Goal: Task Accomplishment & Management: Use online tool/utility

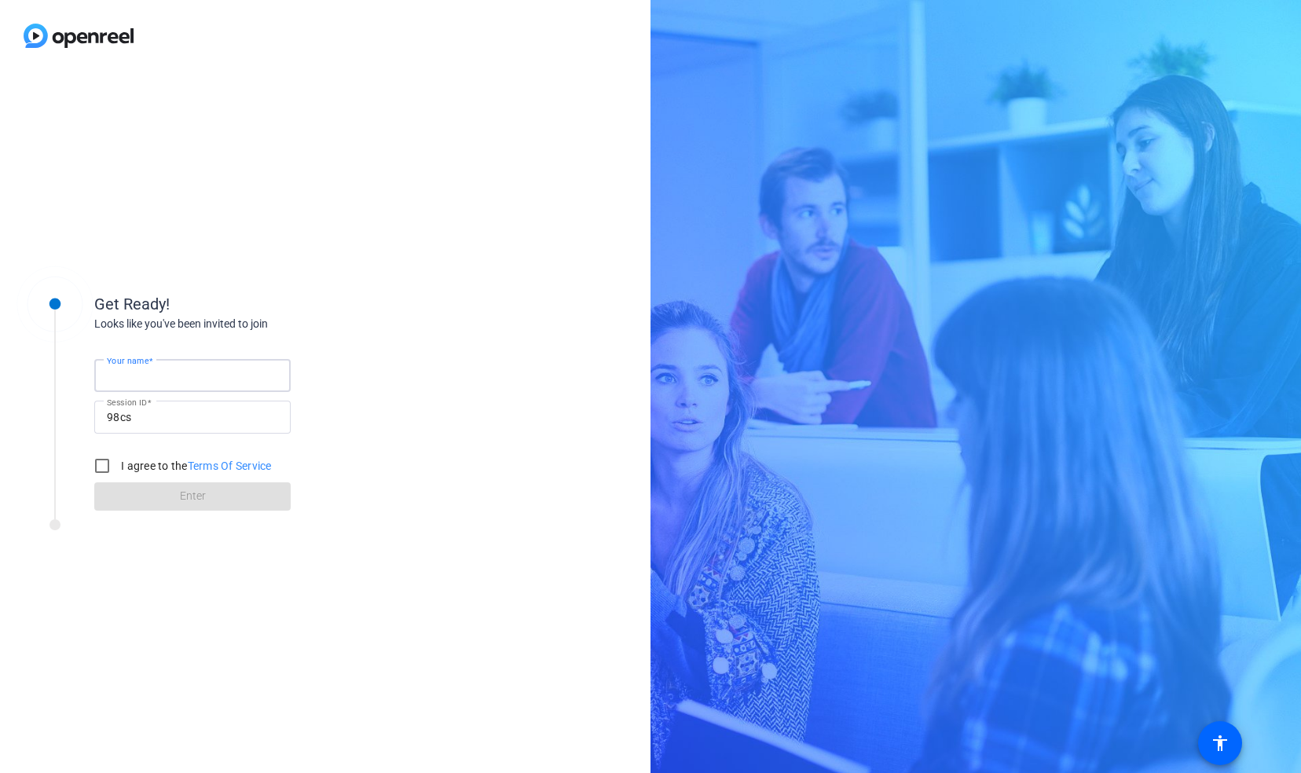
click at [201, 374] on input "Your name" at bounding box center [192, 375] width 171 height 19
type input "[PERSON_NAME]"
click at [108, 465] on input "I agree to the Terms Of Service" at bounding box center [101, 465] width 31 height 31
click at [176, 492] on form "Your name [PERSON_NAME] Session ID 98cs I agree to the Terms Of Service Enter" at bounding box center [192, 430] width 196 height 160
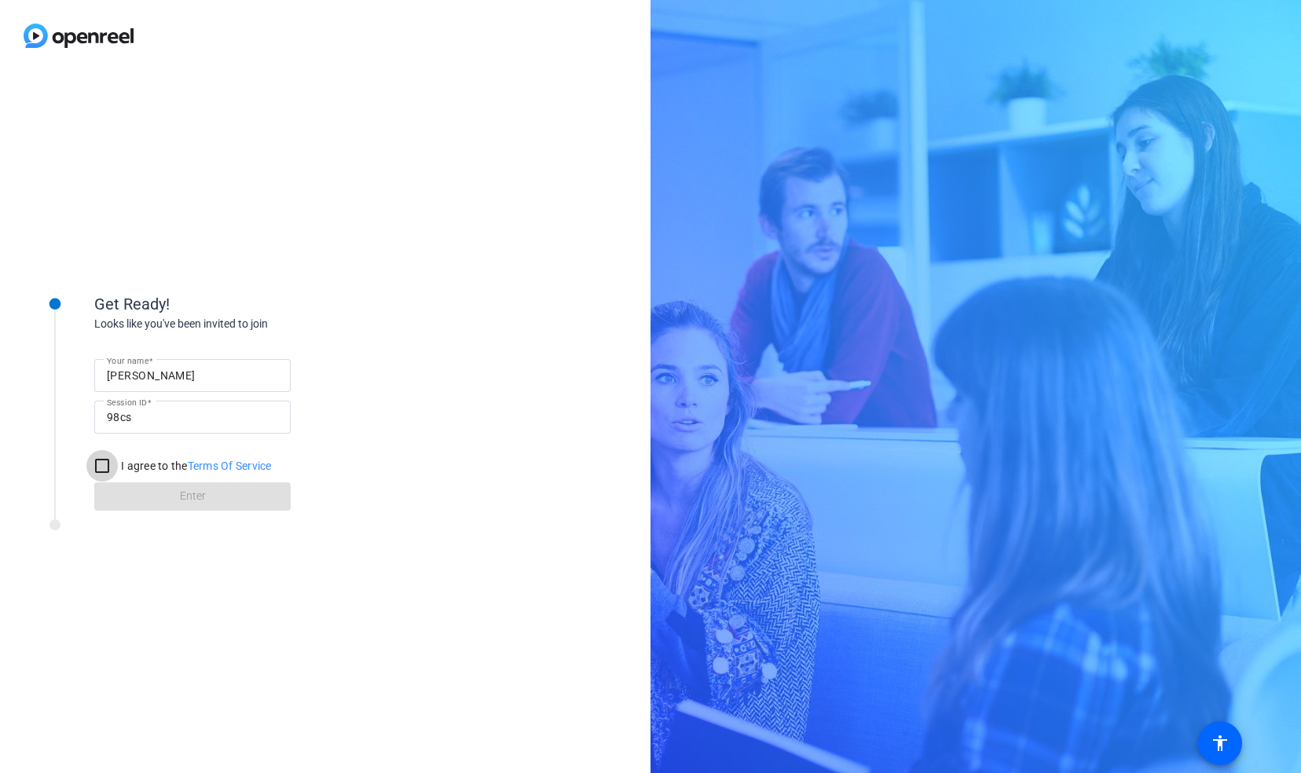
click at [94, 460] on input "I agree to the Terms Of Service" at bounding box center [101, 465] width 31 height 31
checkbox input "true"
click at [183, 501] on span "Enter" at bounding box center [193, 496] width 26 height 16
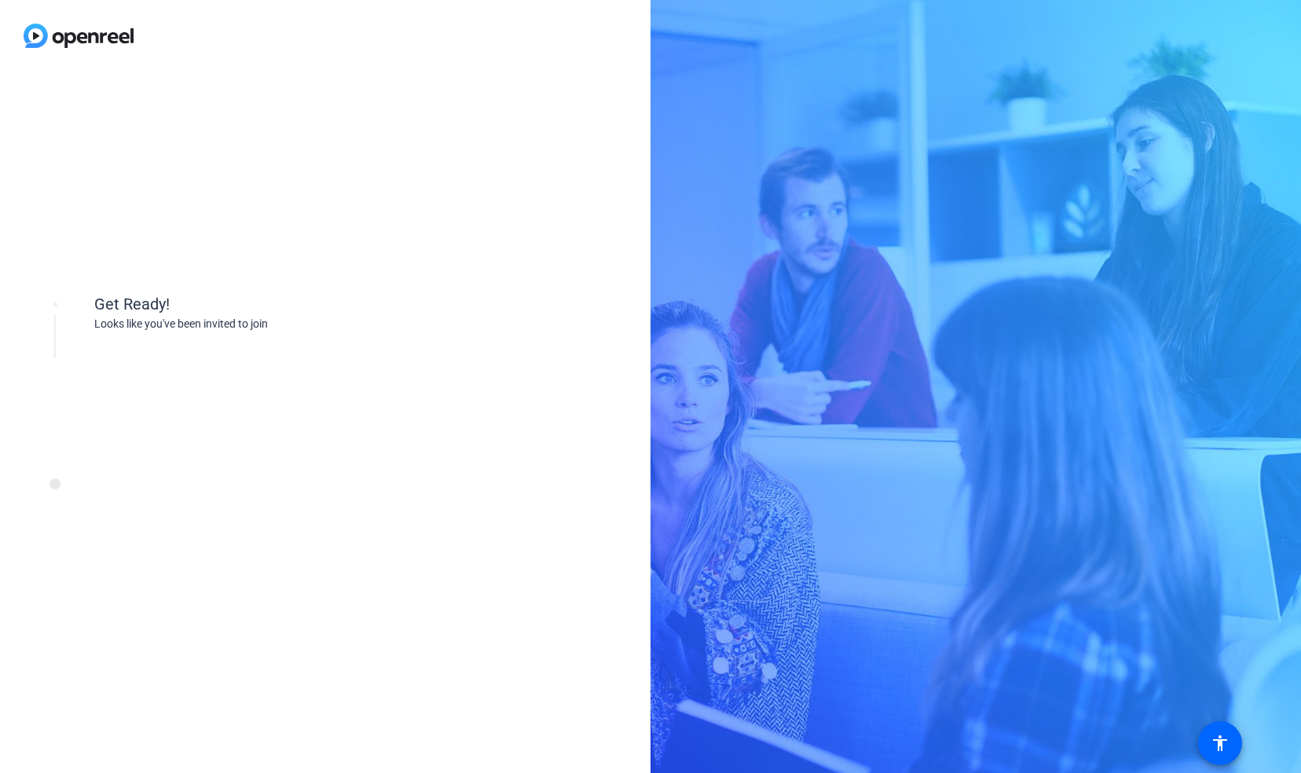
click at [183, 503] on div "Get Ready! Looks like you've been invited to join" at bounding box center [212, 422] width 393 height 314
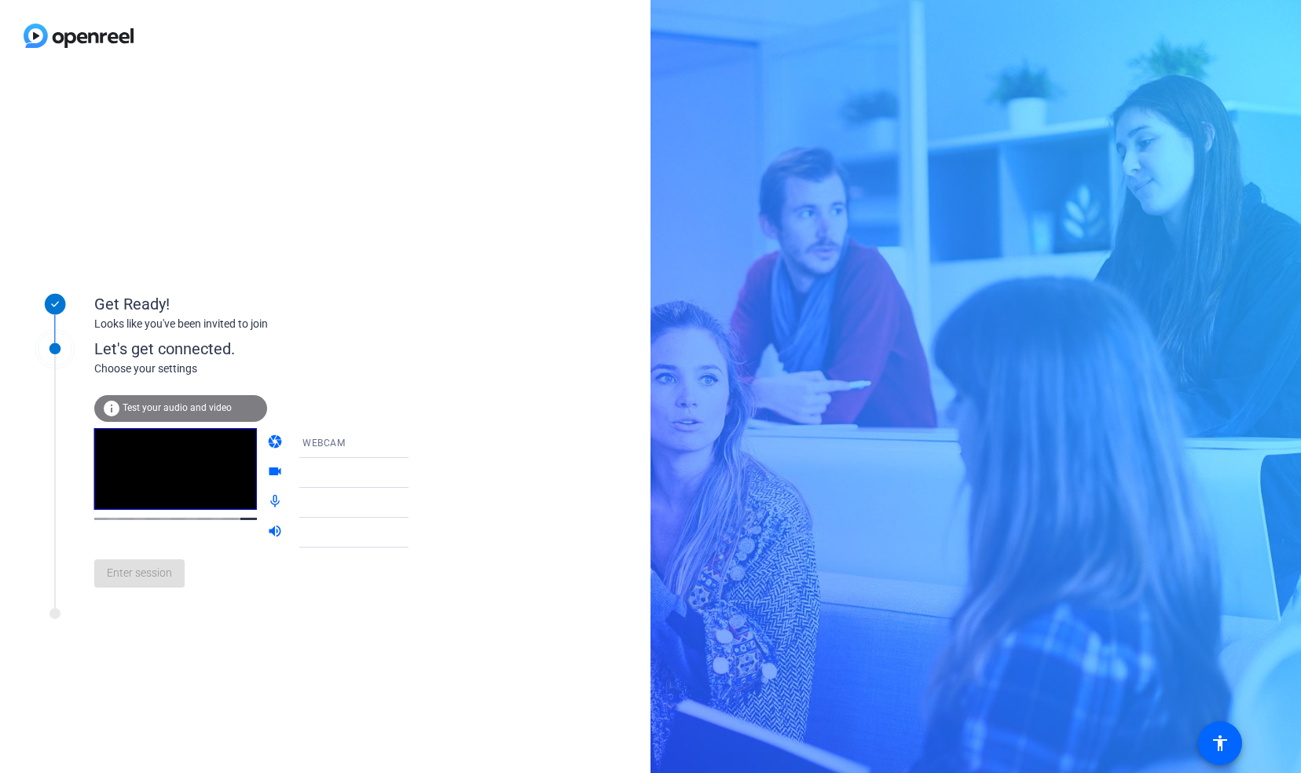
click at [176, 405] on span "Test your audio and video" at bounding box center [177, 407] width 109 height 11
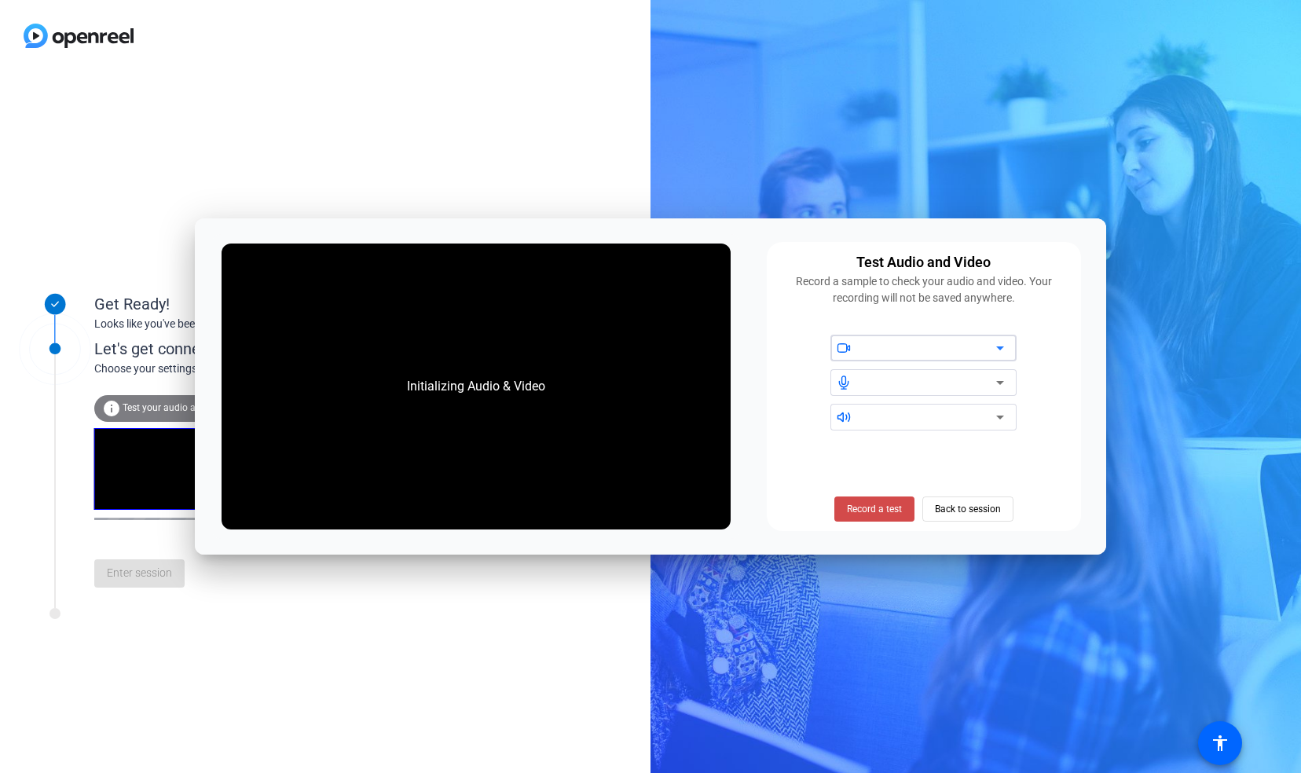
click at [873, 515] on span "Record a test" at bounding box center [874, 509] width 55 height 14
click at [873, 515] on span "Stop Testing (6s)" at bounding box center [873, 509] width 71 height 14
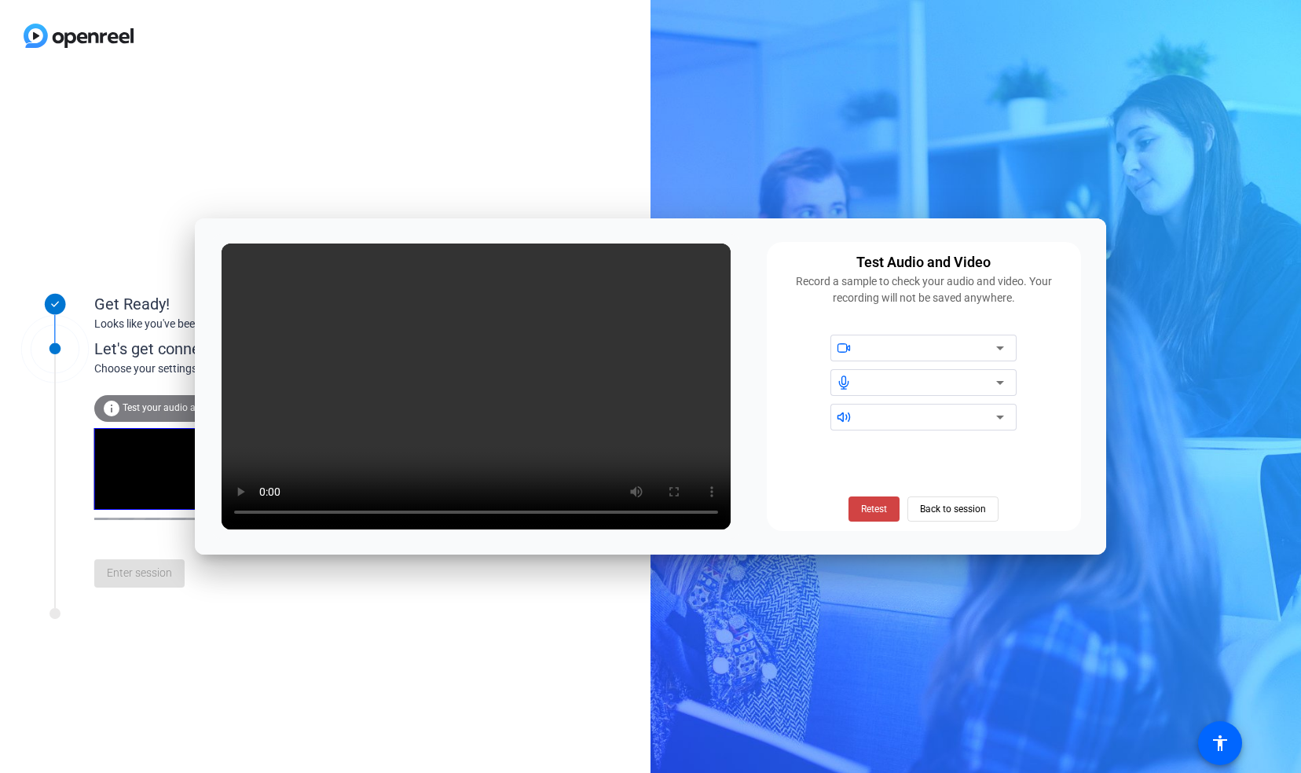
click at [1005, 352] on icon at bounding box center [1000, 348] width 19 height 19
click at [943, 371] on div at bounding box center [932, 382] width 141 height 27
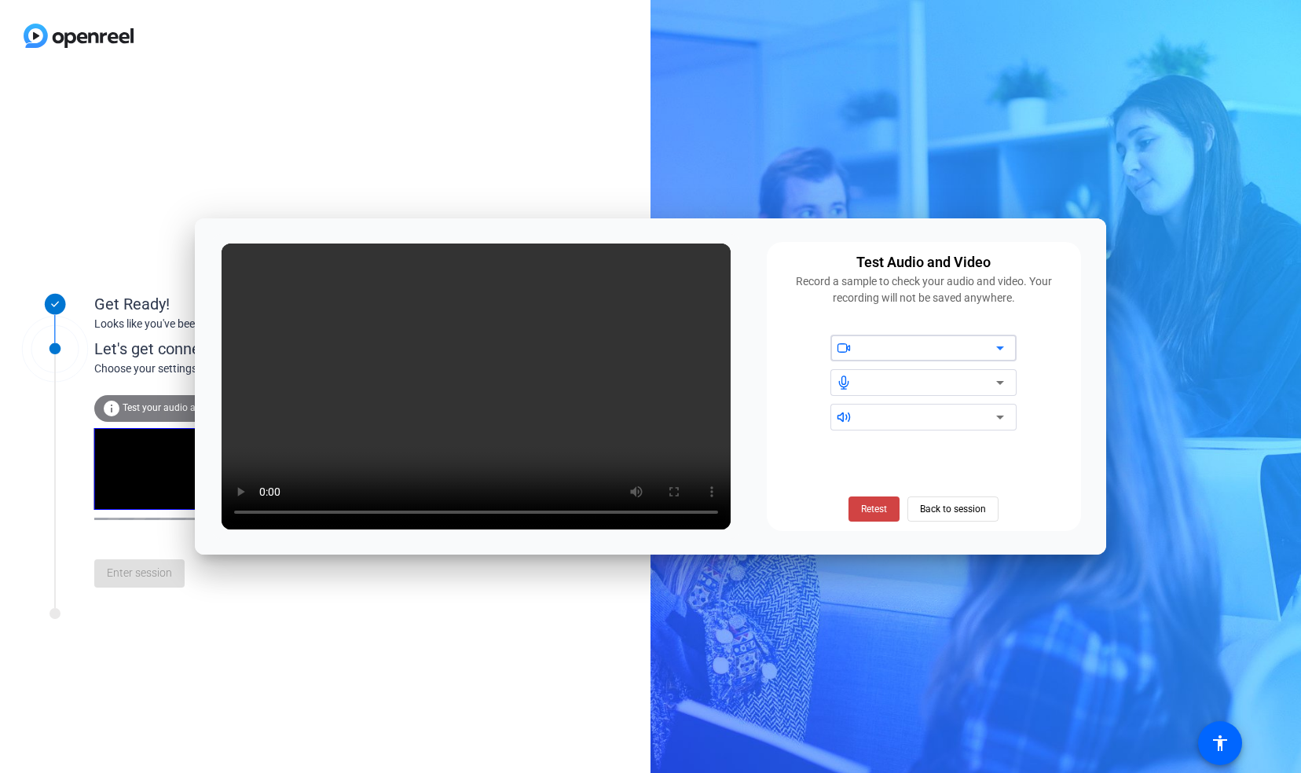
click at [892, 352] on div at bounding box center [929, 348] width 134 height 19
click at [938, 510] on span "Back to session" at bounding box center [953, 509] width 66 height 30
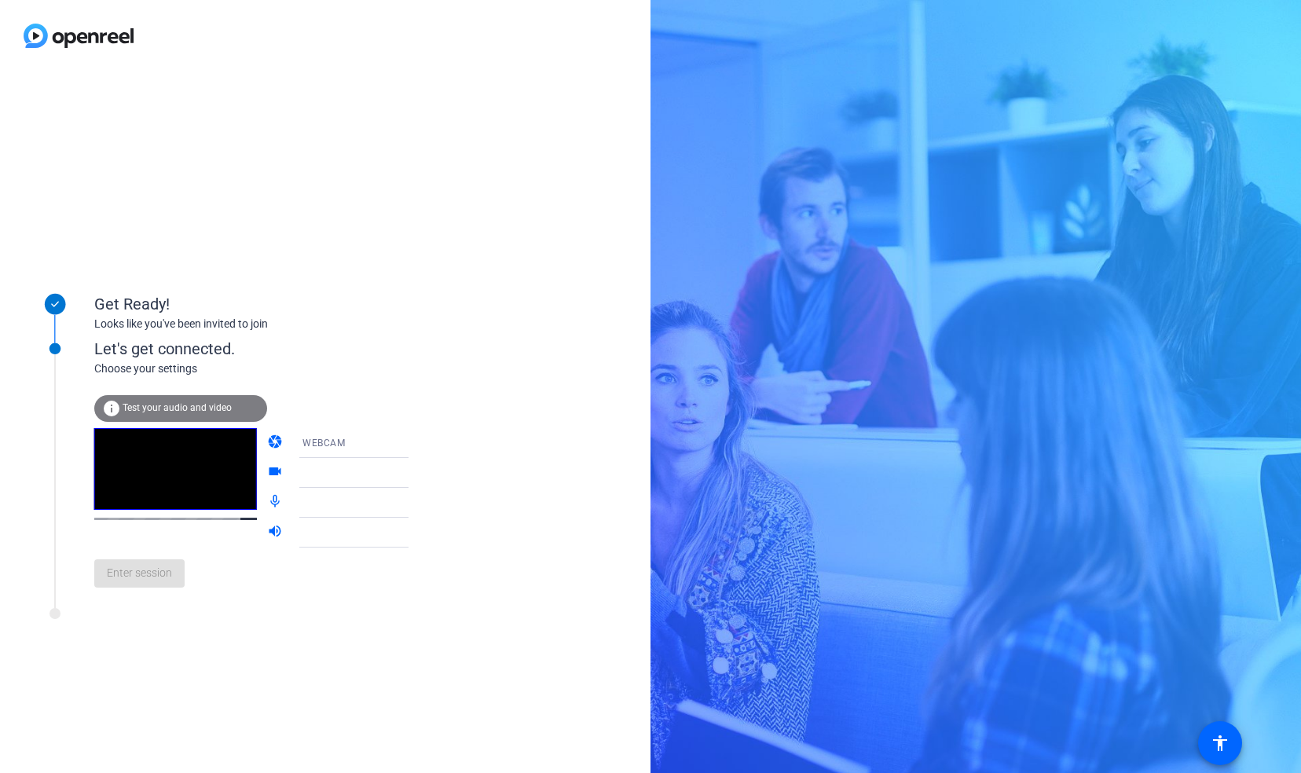
click at [379, 443] on div "WEBCAM" at bounding box center [360, 443] width 117 height 20
click at [374, 511] on mat-option "DESKTOP" at bounding box center [341, 504] width 134 height 31
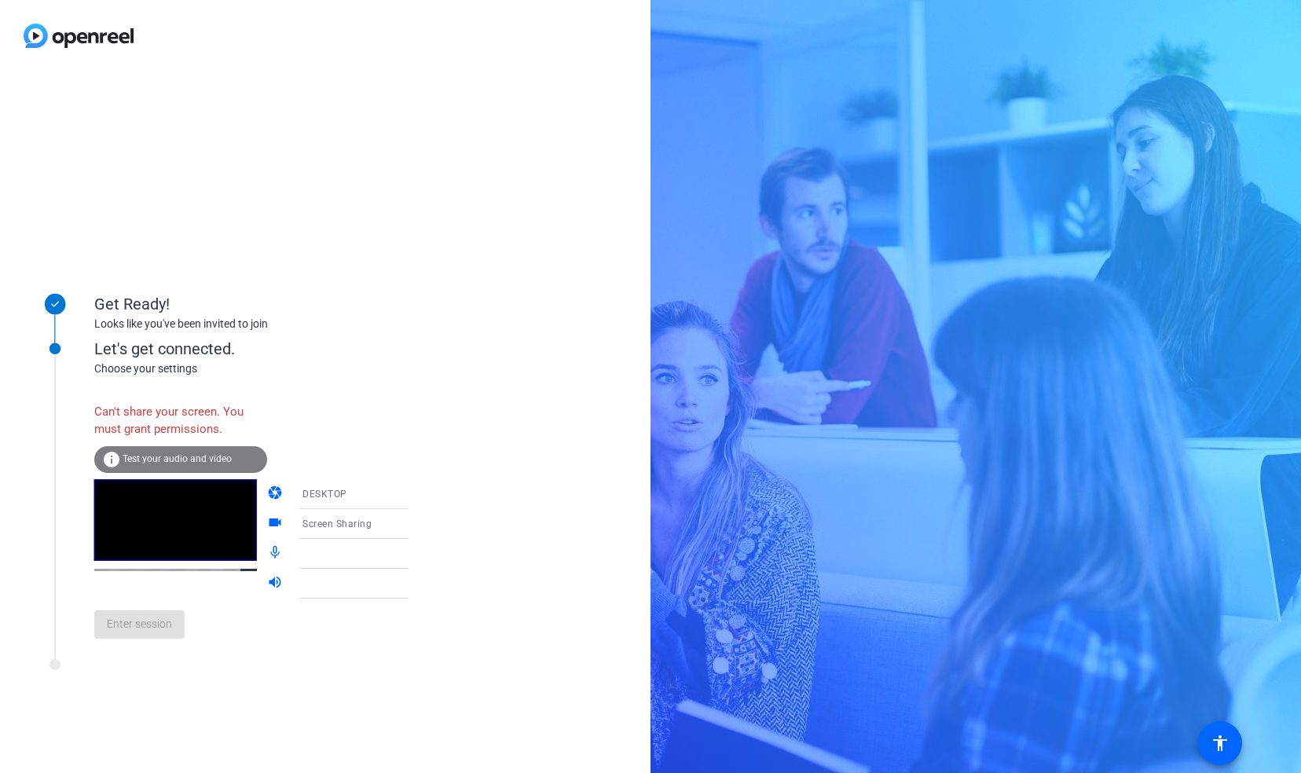
click at [381, 492] on div "DESKTOP" at bounding box center [360, 494] width 117 height 20
click at [353, 535] on mat-option "WEBCAM" at bounding box center [341, 524] width 134 height 31
click at [353, 531] on div at bounding box center [360, 524] width 117 height 19
click at [415, 523] on icon at bounding box center [424, 524] width 19 height 19
click at [415, 559] on icon at bounding box center [424, 553] width 19 height 19
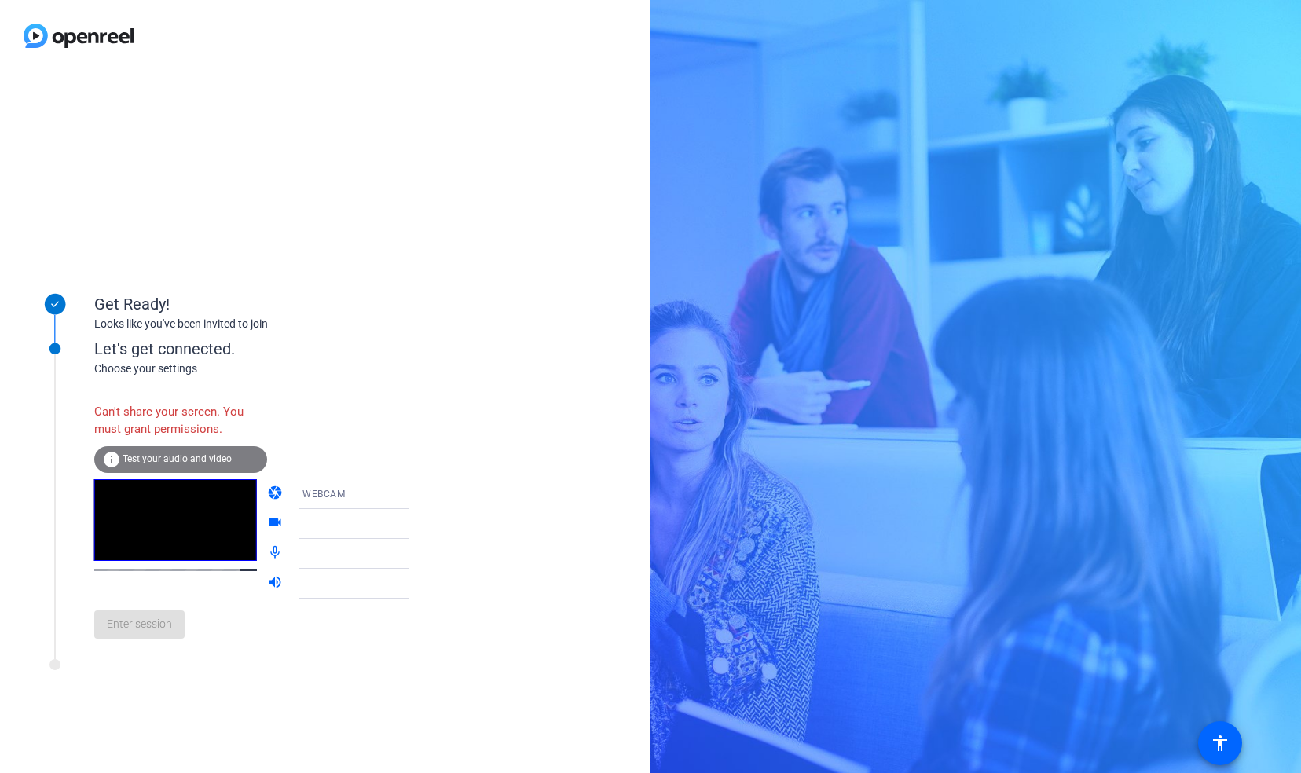
click at [415, 580] on icon at bounding box center [424, 583] width 19 height 19
click at [302, 489] on span "WEBCAM" at bounding box center [323, 494] width 42 height 11
click at [211, 460] on div at bounding box center [650, 386] width 1301 height 773
click at [211, 460] on span "Test your audio and video" at bounding box center [177, 458] width 109 height 11
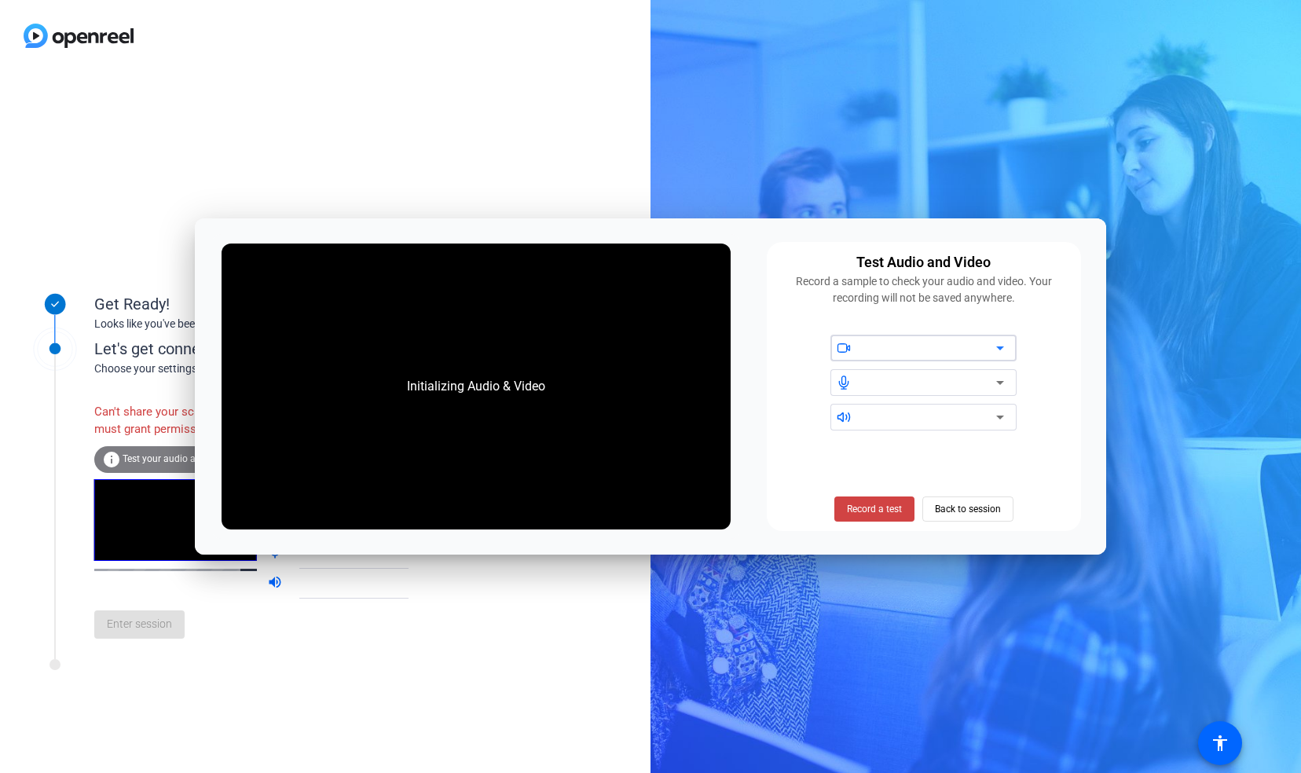
click at [1001, 350] on icon at bounding box center [1000, 348] width 8 height 4
click at [264, 79] on div "Get Ready! Looks like you've been invited to join Let's get connected. Choose y…" at bounding box center [325, 421] width 650 height 701
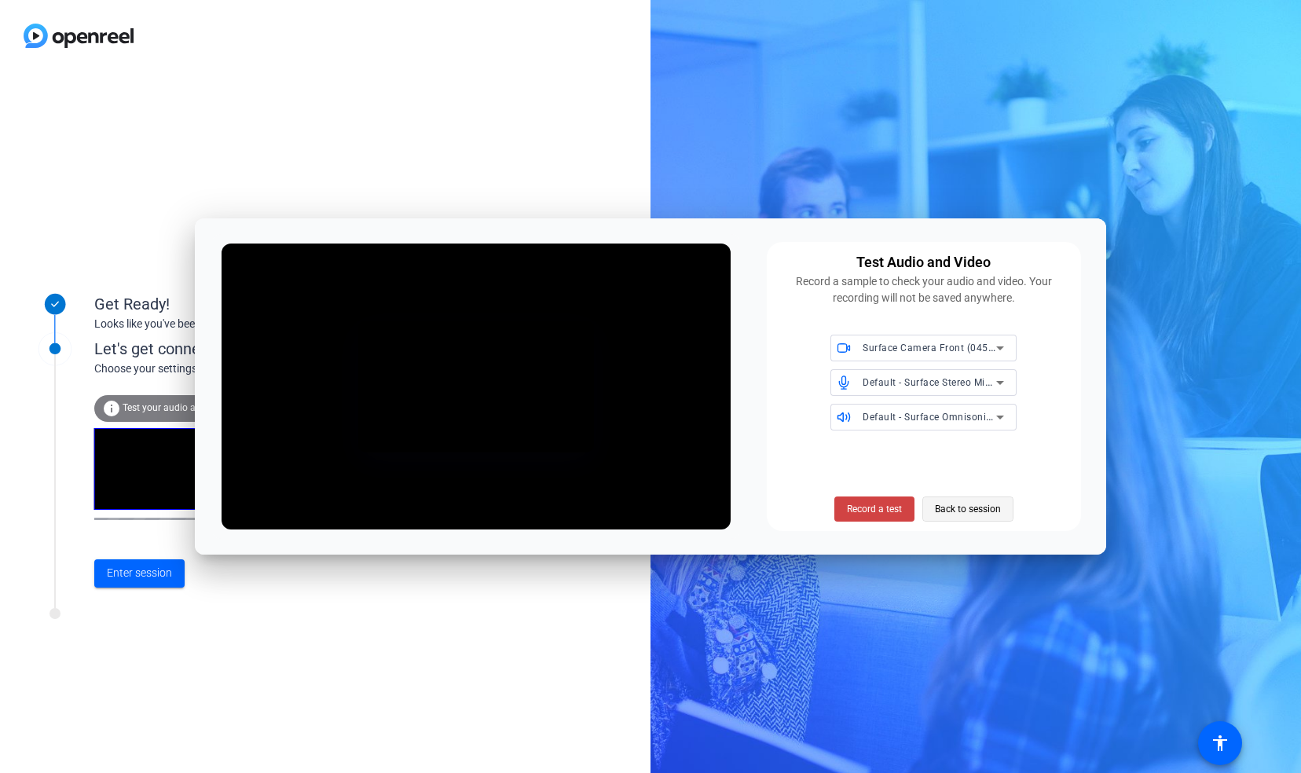
click at [976, 500] on span "Back to session" at bounding box center [968, 509] width 66 height 30
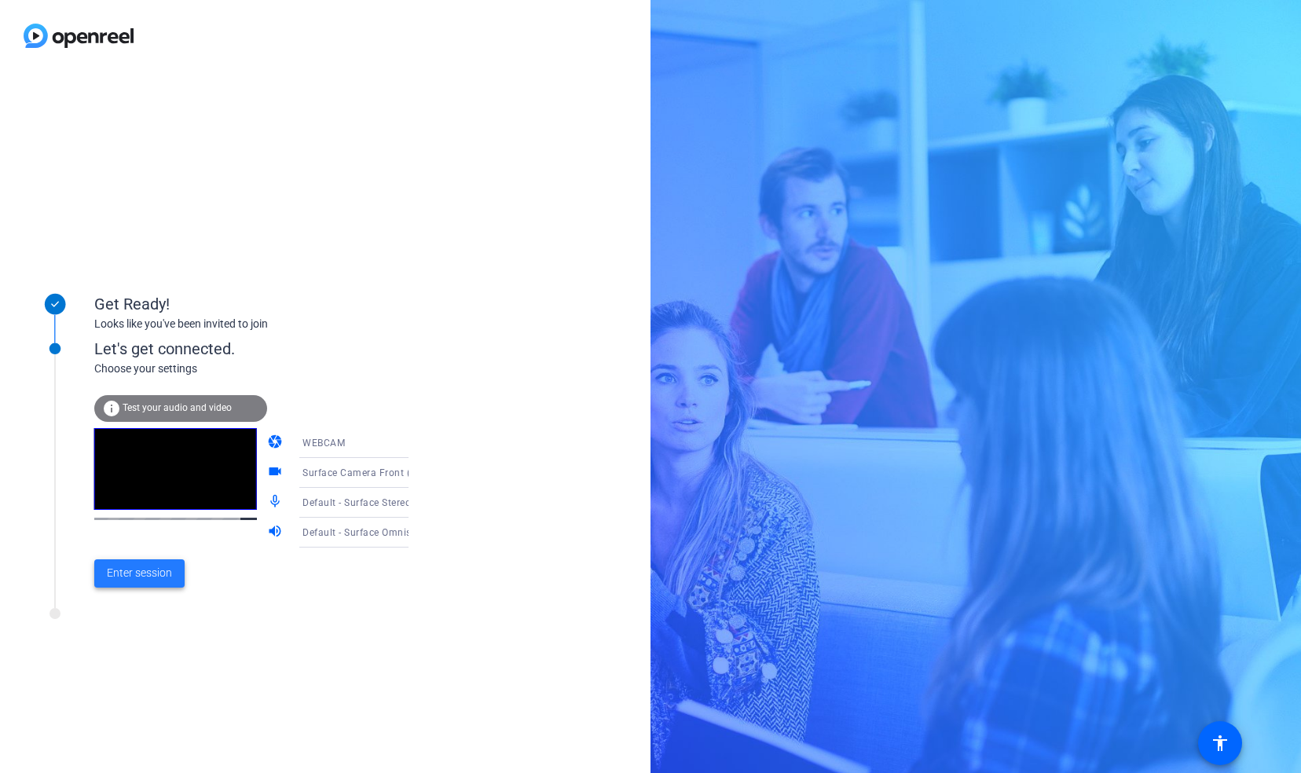
click at [153, 576] on span "Enter session" at bounding box center [139, 573] width 65 height 16
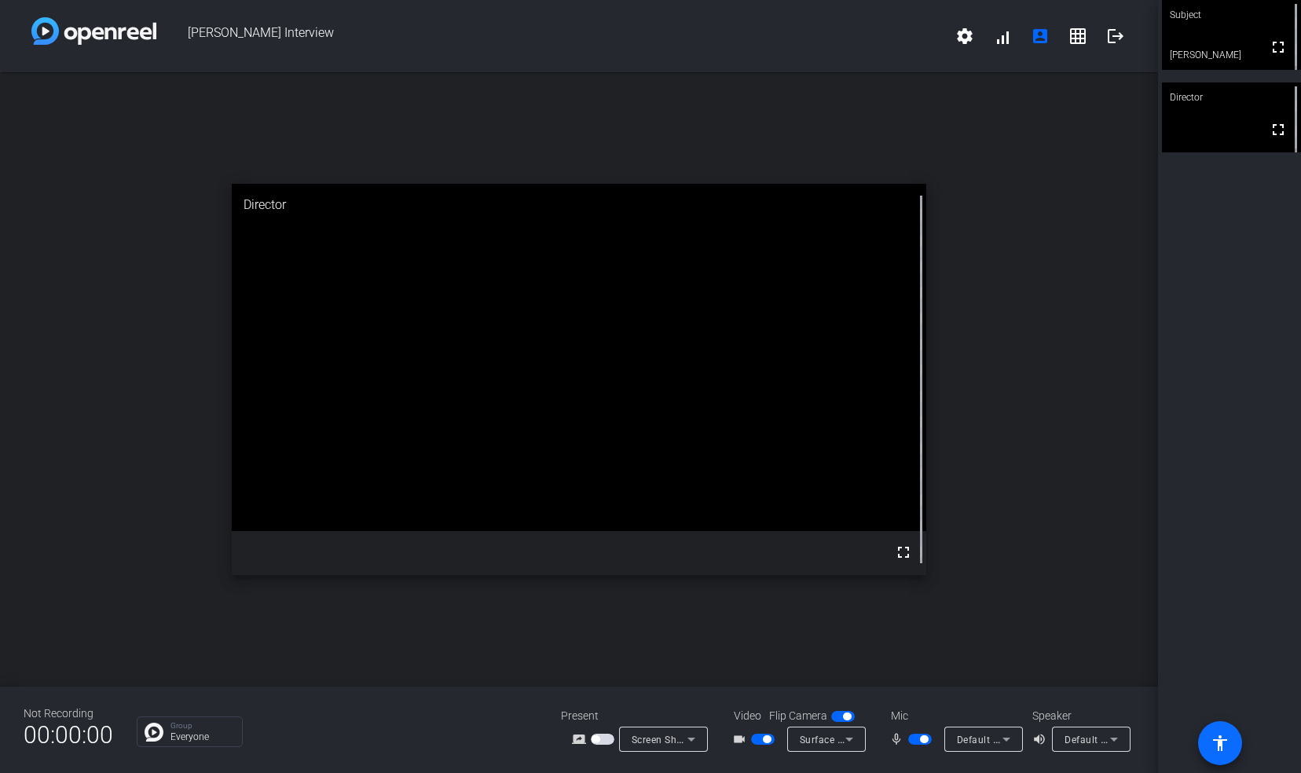
click at [1221, 742] on mat-icon "accessibility" at bounding box center [1219, 743] width 19 height 19
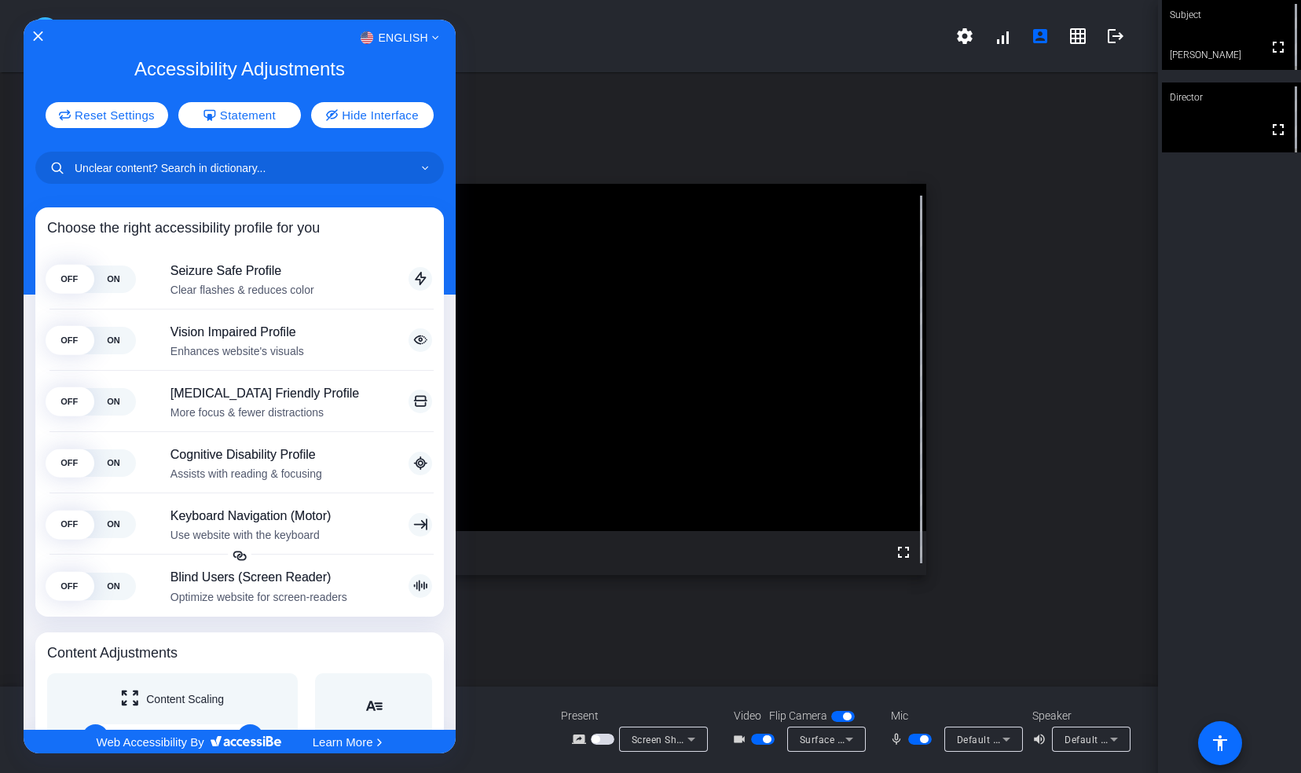
click at [1221, 742] on div at bounding box center [650, 386] width 1301 height 773
